Goal: Find specific page/section: Find specific page/section

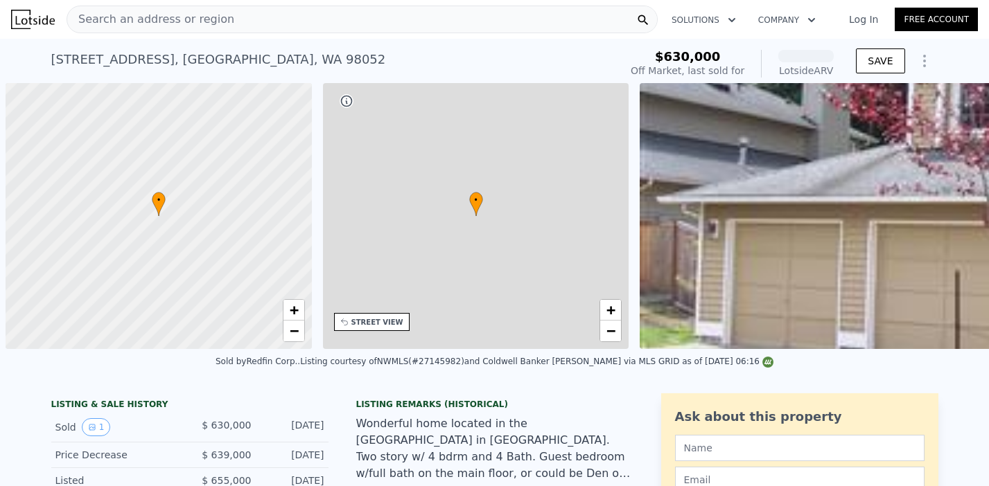
scroll to position [0, 6]
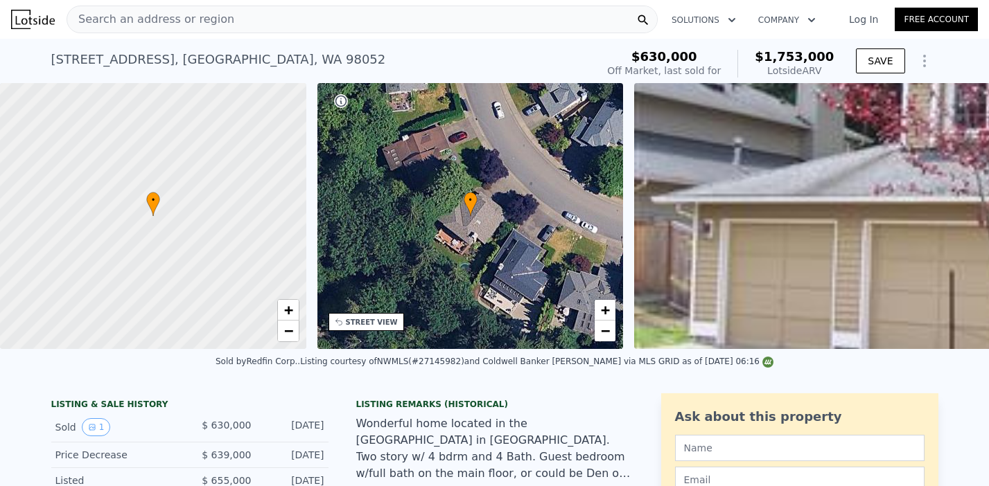
click at [228, 20] on div "Search an address or region" at bounding box center [362, 20] width 591 height 28
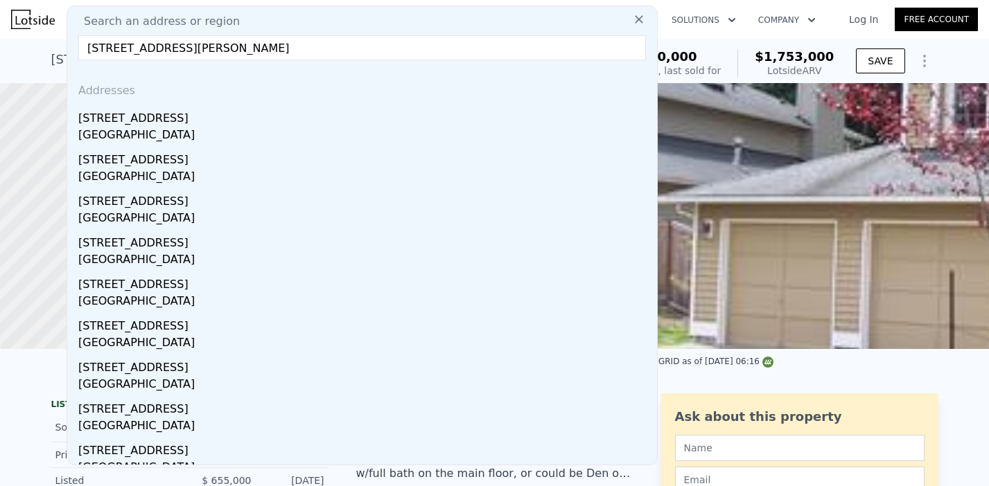
click at [336, 52] on input "[STREET_ADDRESS][PERSON_NAME]" at bounding box center [361, 47] width 567 height 25
click at [331, 46] on input "[STREET_ADDRESS][PERSON_NAME]" at bounding box center [361, 47] width 567 height 25
click at [330, 46] on input "[STREET_ADDRESS][PERSON_NAME]" at bounding box center [361, 47] width 567 height 25
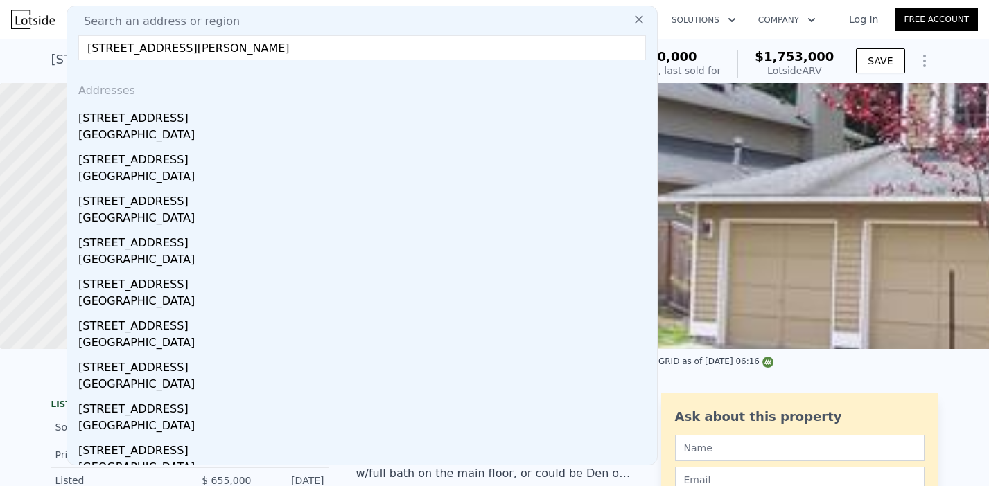
type input "[STREET_ADDRESS][PERSON_NAME]"
click at [637, 19] on icon at bounding box center [639, 19] width 8 height 8
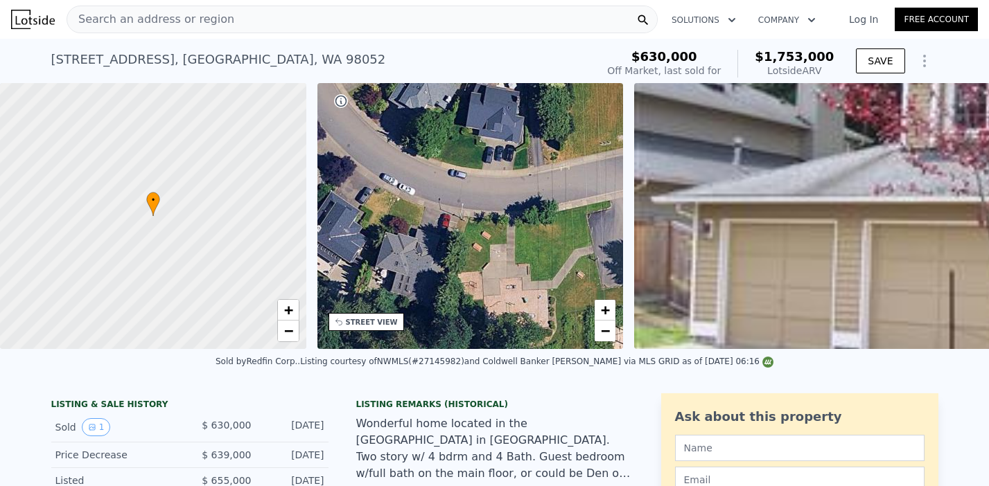
drag, startPoint x: 517, startPoint y: 286, endPoint x: 333, endPoint y: 257, distance: 186.6
click at [333, 256] on div "• + −" at bounding box center [470, 216] width 306 height 266
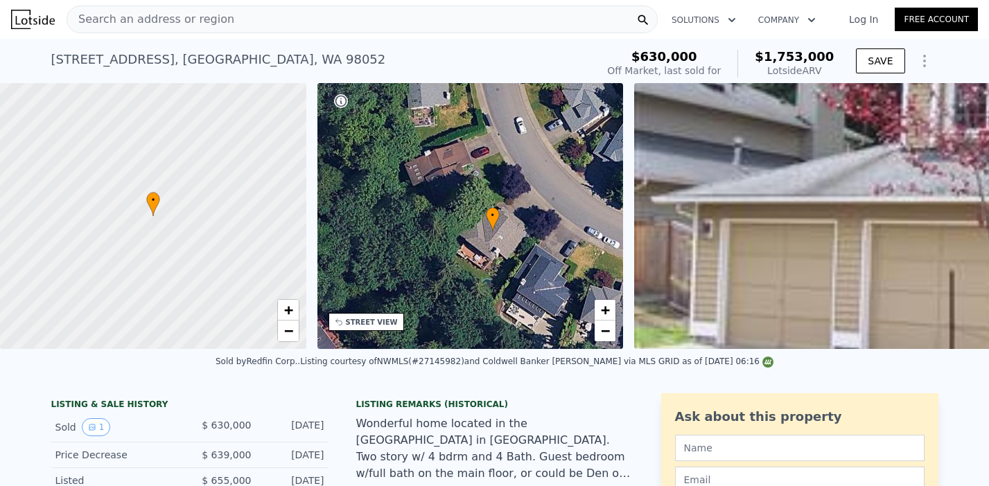
drag, startPoint x: 333, startPoint y: 257, endPoint x: 557, endPoint y: 336, distance: 238.0
click at [560, 338] on div "• + −" at bounding box center [470, 216] width 306 height 266
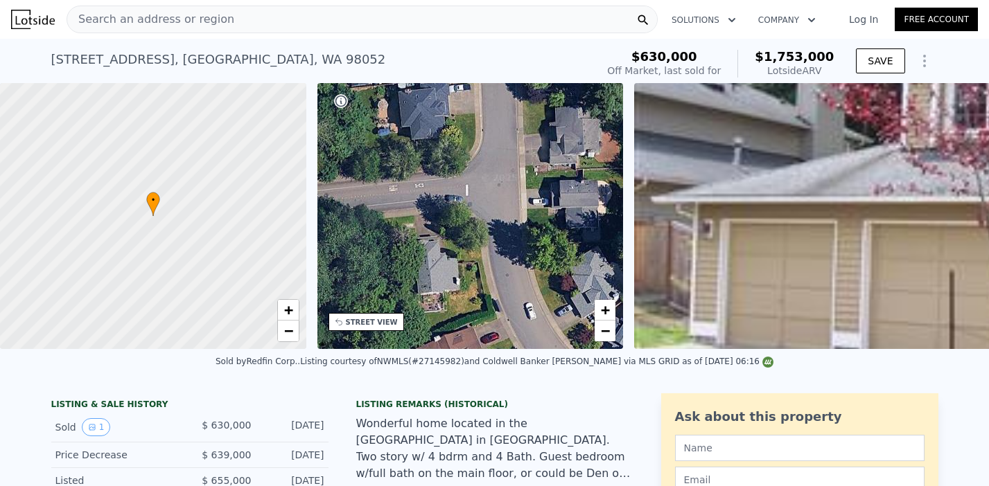
drag, startPoint x: 518, startPoint y: 208, endPoint x: 504, endPoint y: 353, distance: 145.4
